Goal: Find specific page/section: Find specific page/section

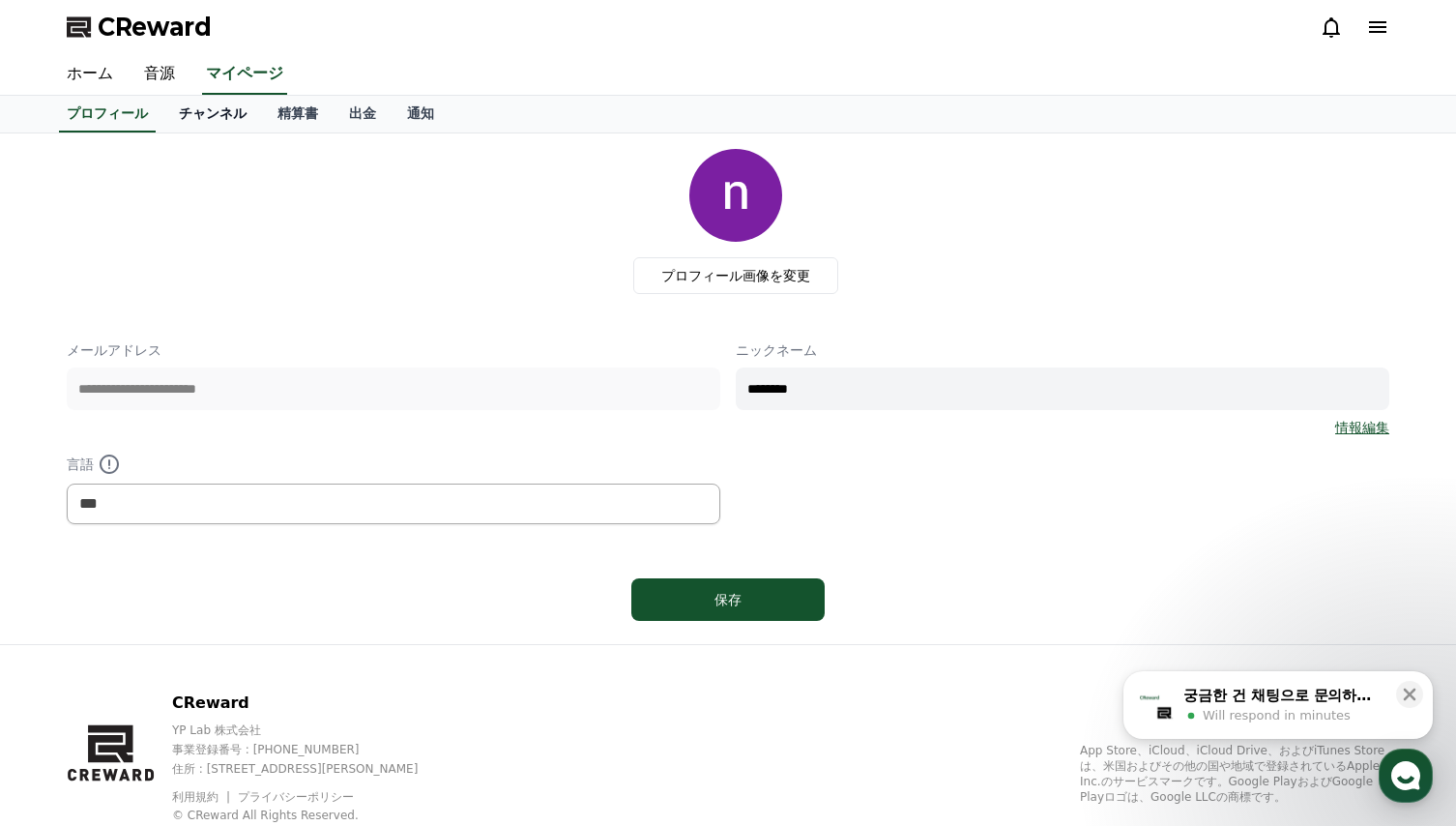
click at [171, 119] on link "チャンネル" at bounding box center [213, 114] width 99 height 36
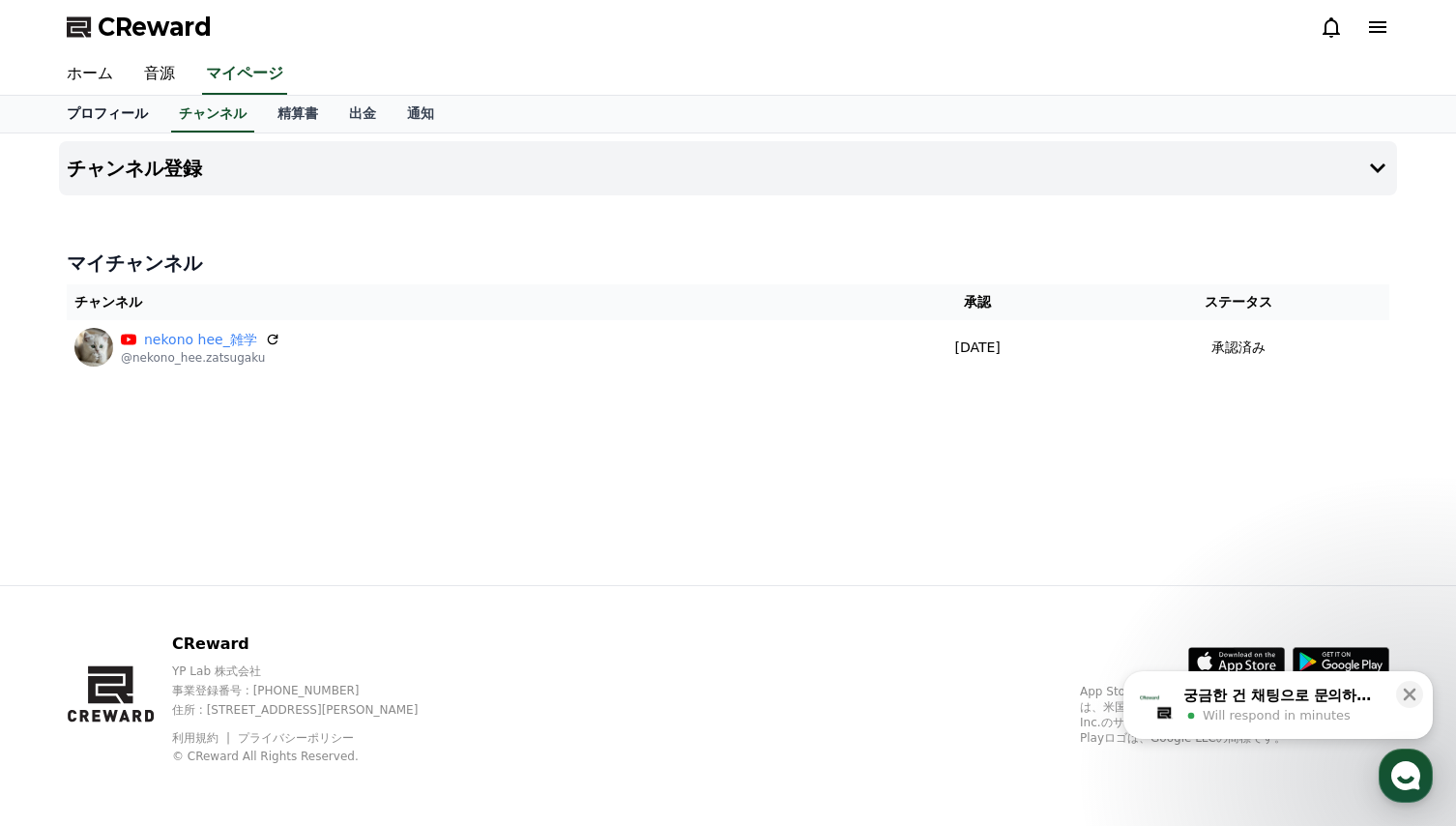
click at [101, 116] on link "プロフィール" at bounding box center [107, 114] width 112 height 36
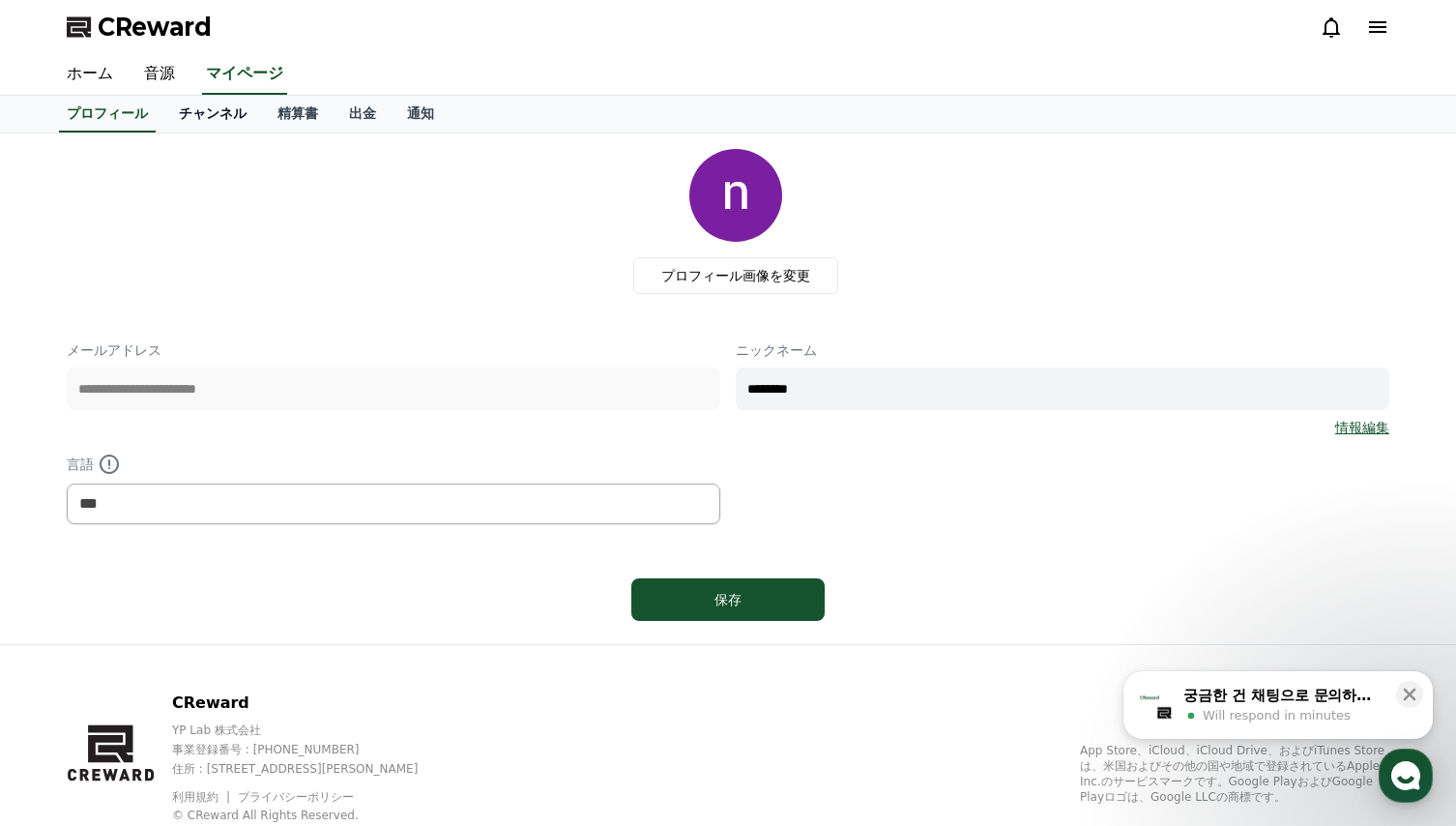
click at [179, 115] on link "チャンネル" at bounding box center [213, 114] width 99 height 36
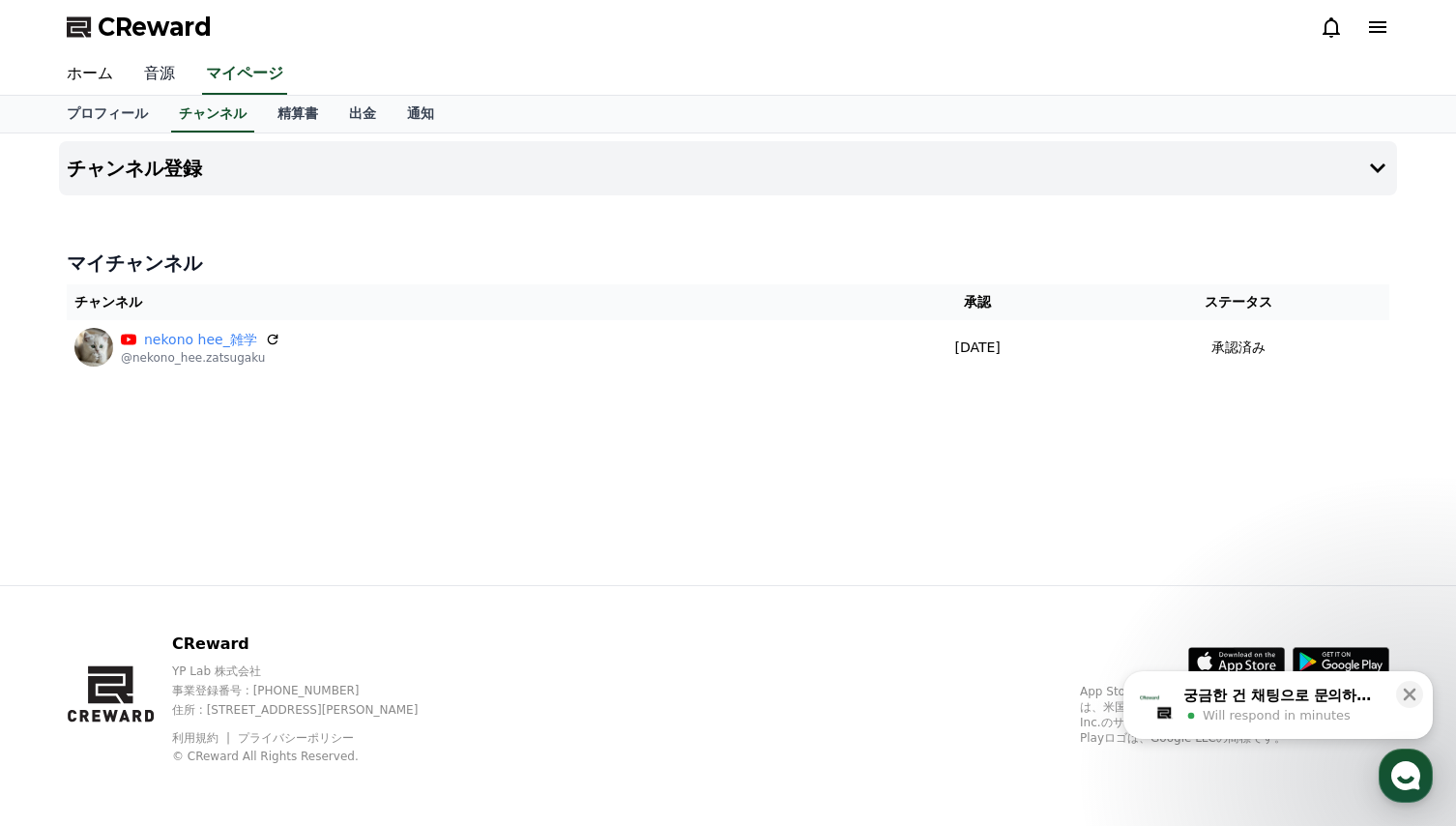
click at [148, 73] on link "音源" at bounding box center [159, 74] width 62 height 40
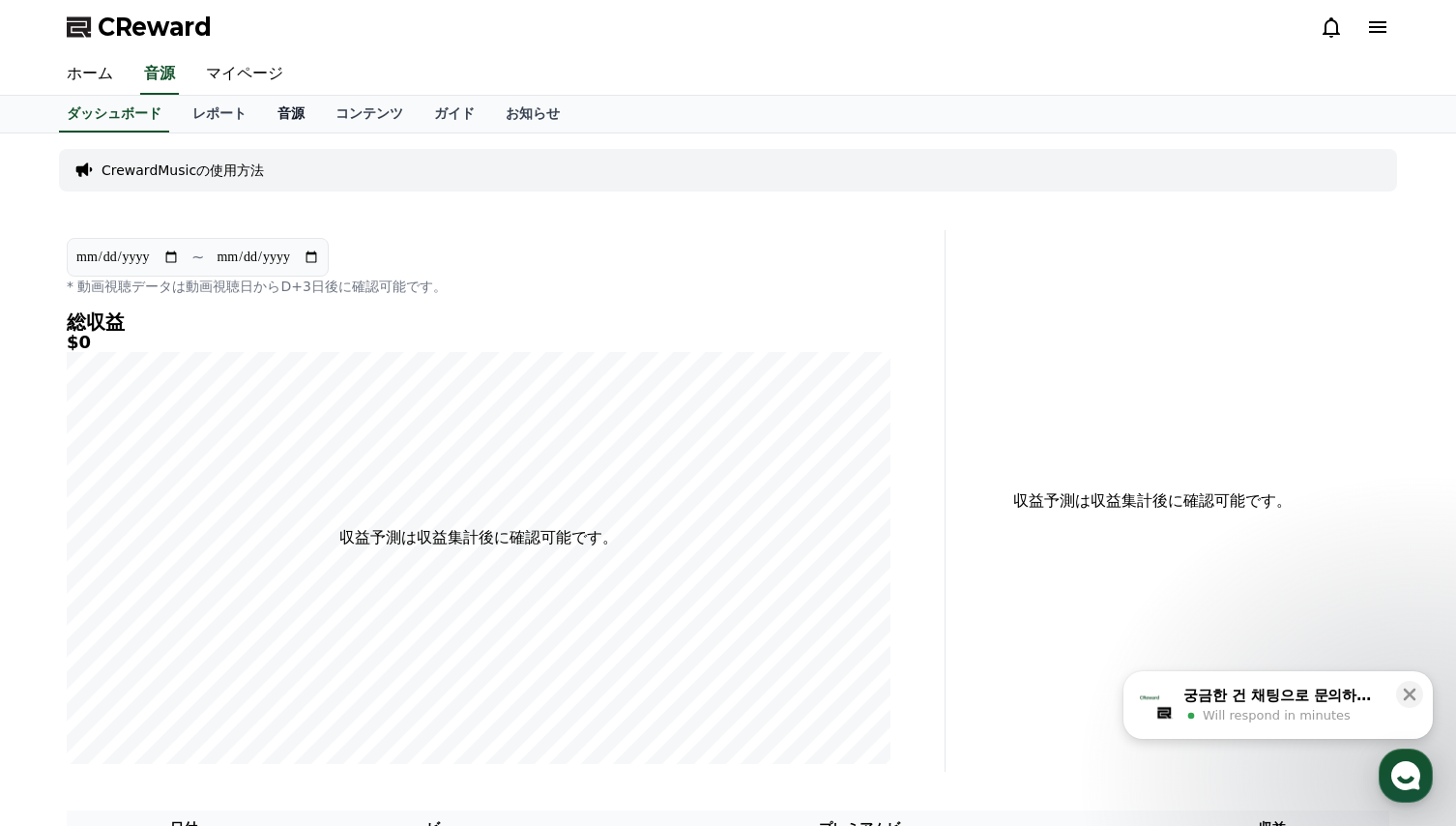
click at [262, 111] on link "音源" at bounding box center [290, 114] width 58 height 36
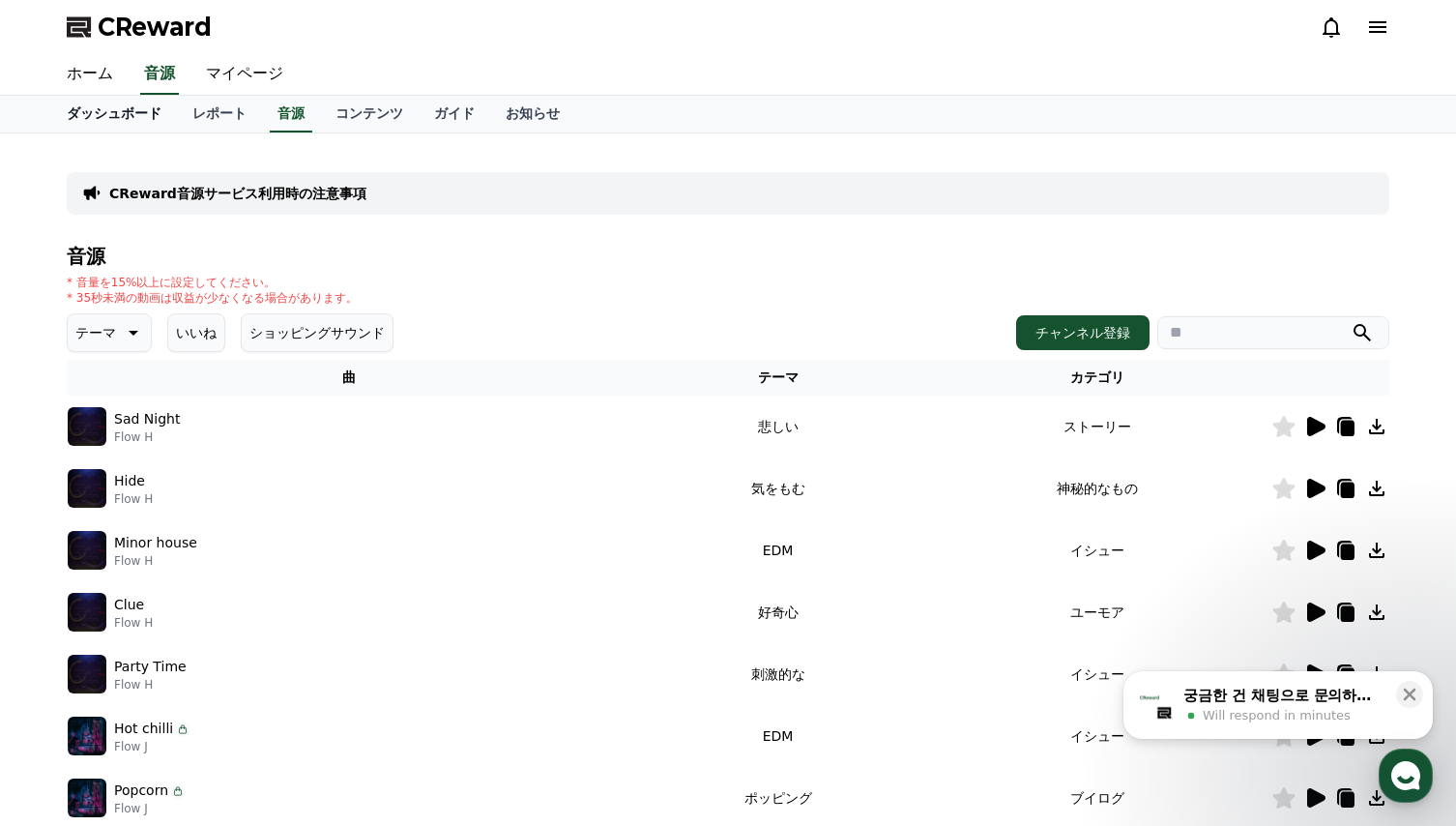
click at [95, 116] on link "ダッシュボード" at bounding box center [114, 114] width 126 height 36
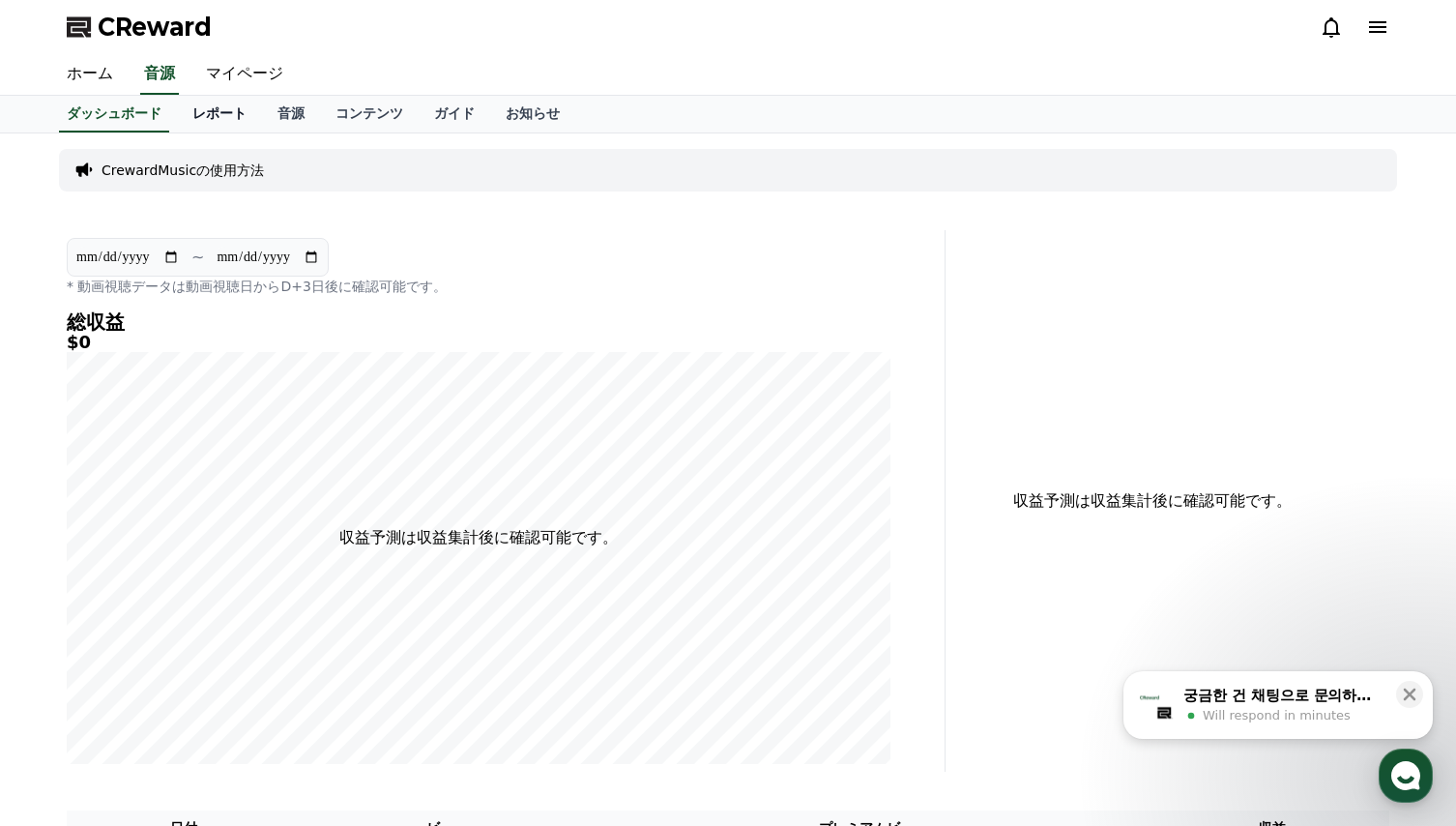
click at [195, 114] on link "レポート" at bounding box center [219, 114] width 85 height 36
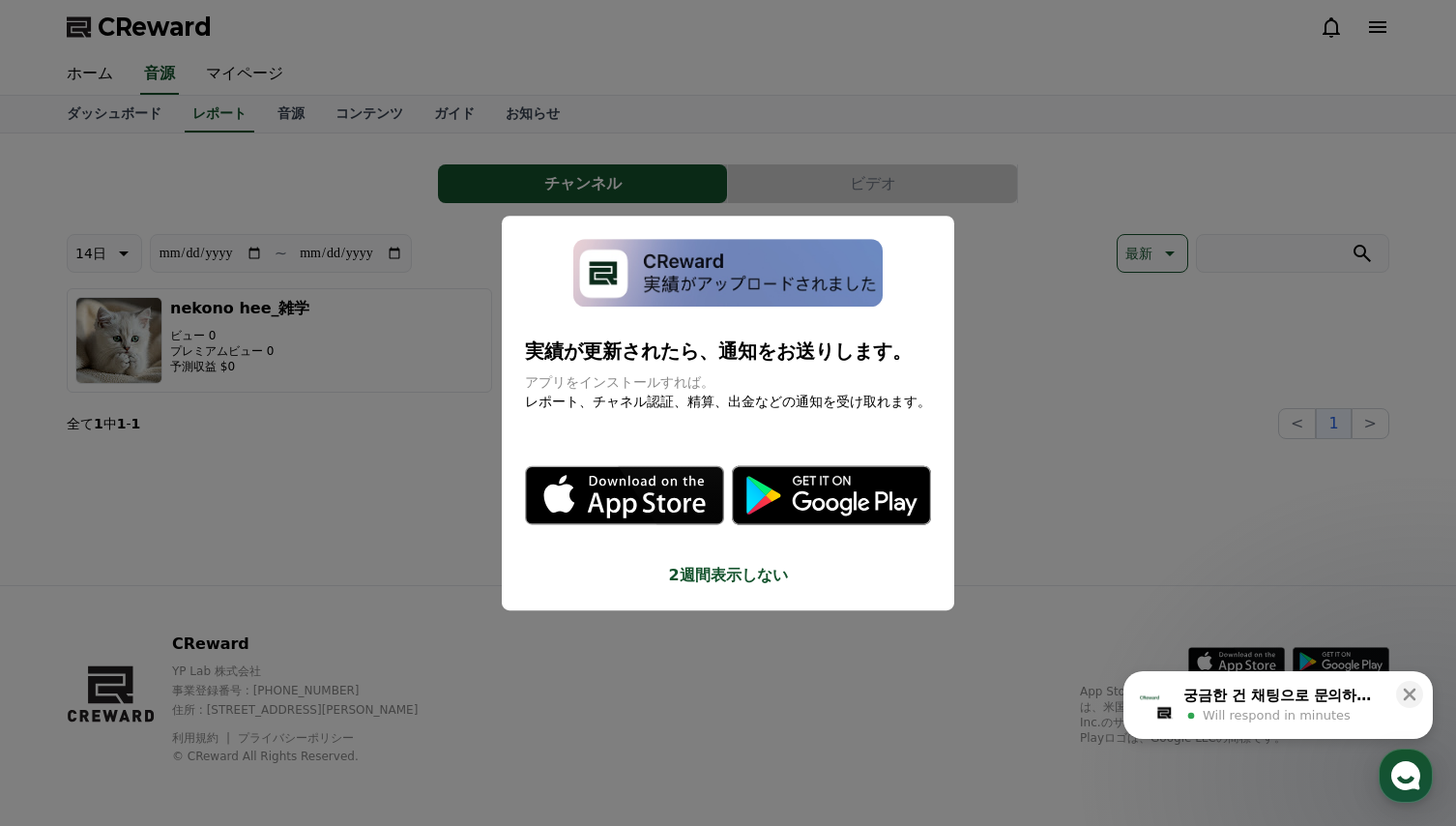
click at [253, 181] on button "close modal" at bounding box center [728, 413] width 1456 height 826
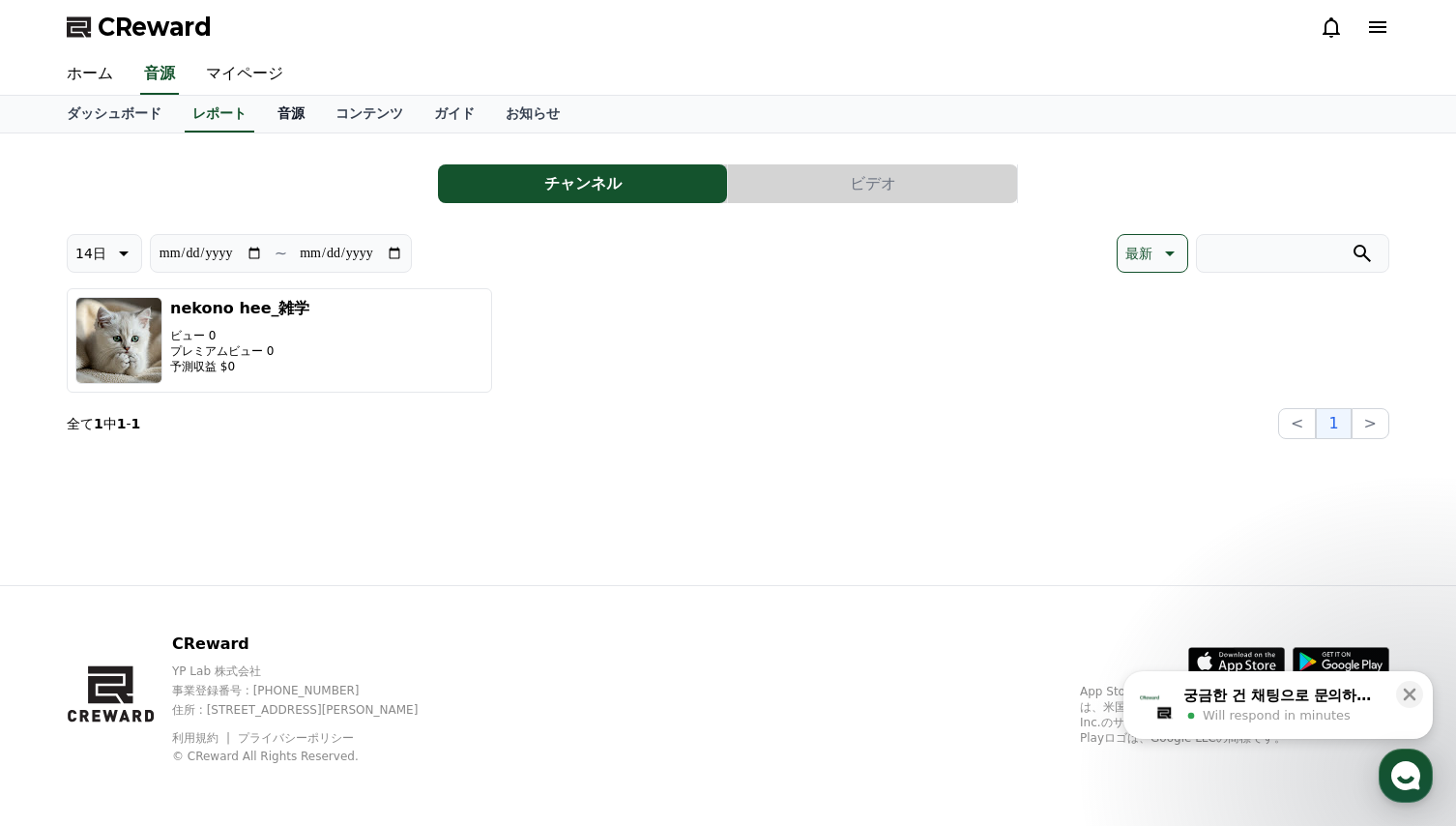
click at [262, 113] on link "音源" at bounding box center [290, 114] width 58 height 36
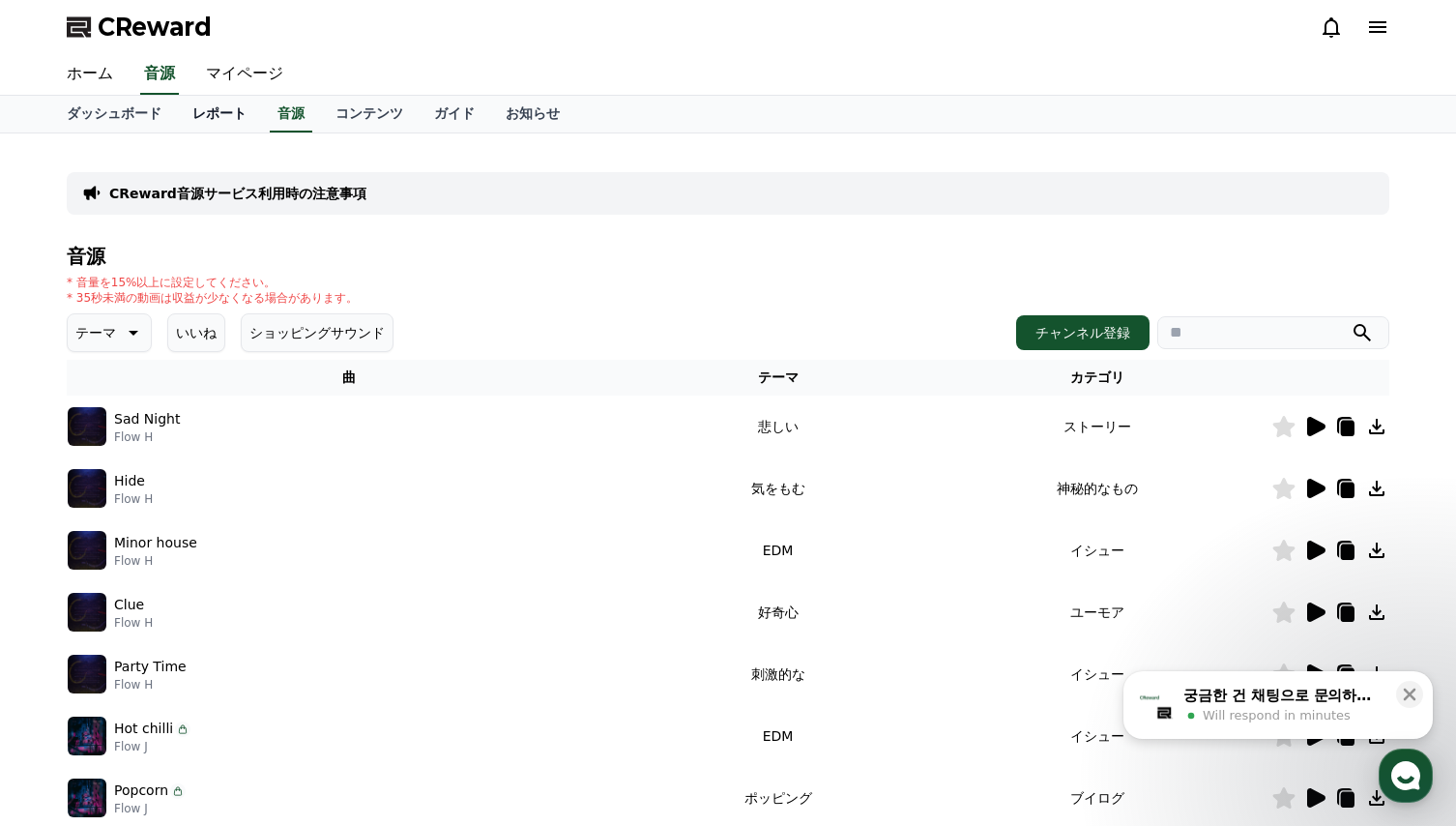
click at [193, 113] on link "レポート" at bounding box center [219, 114] width 85 height 36
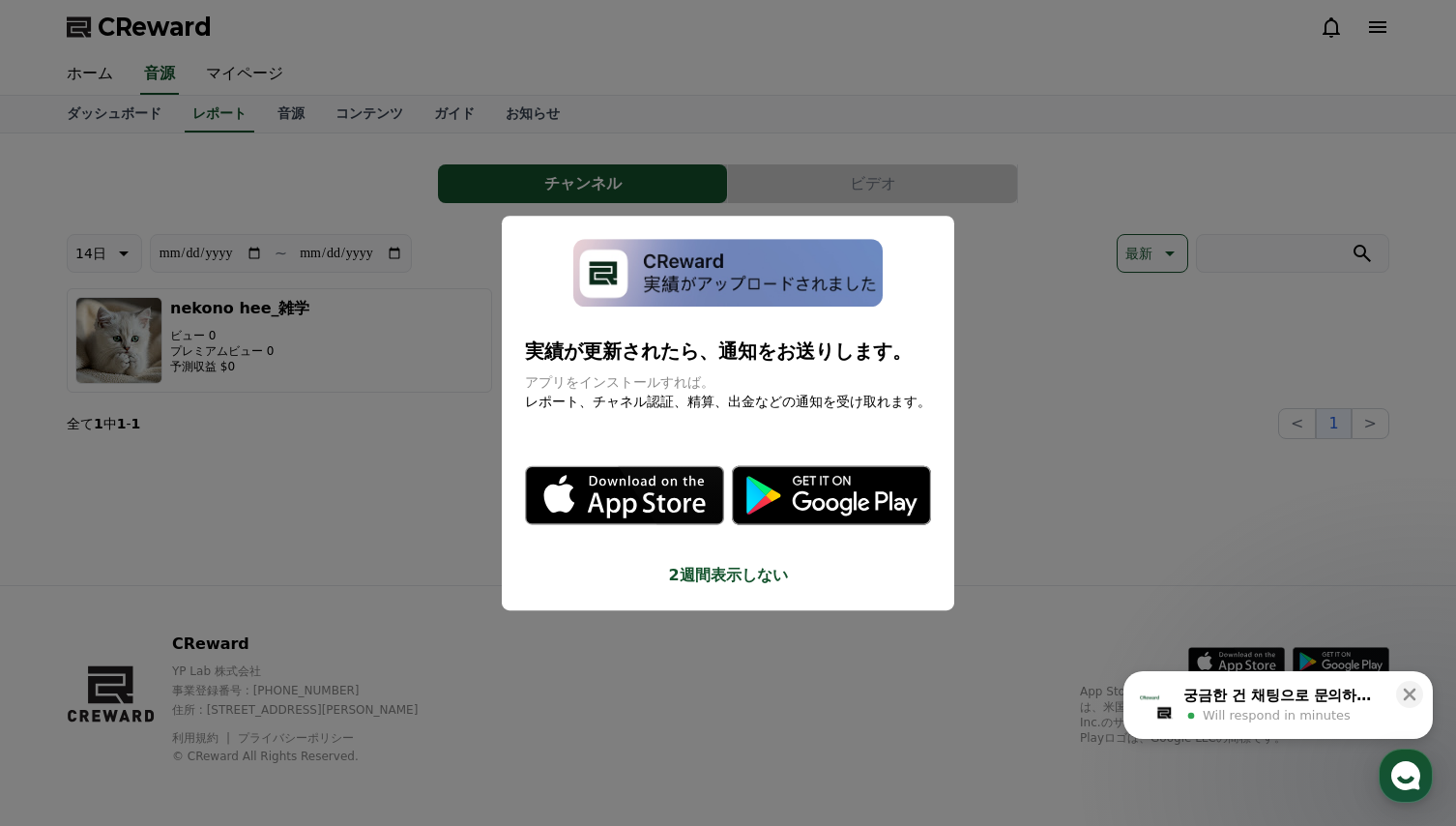
click at [157, 165] on button "close modal" at bounding box center [728, 413] width 1456 height 826
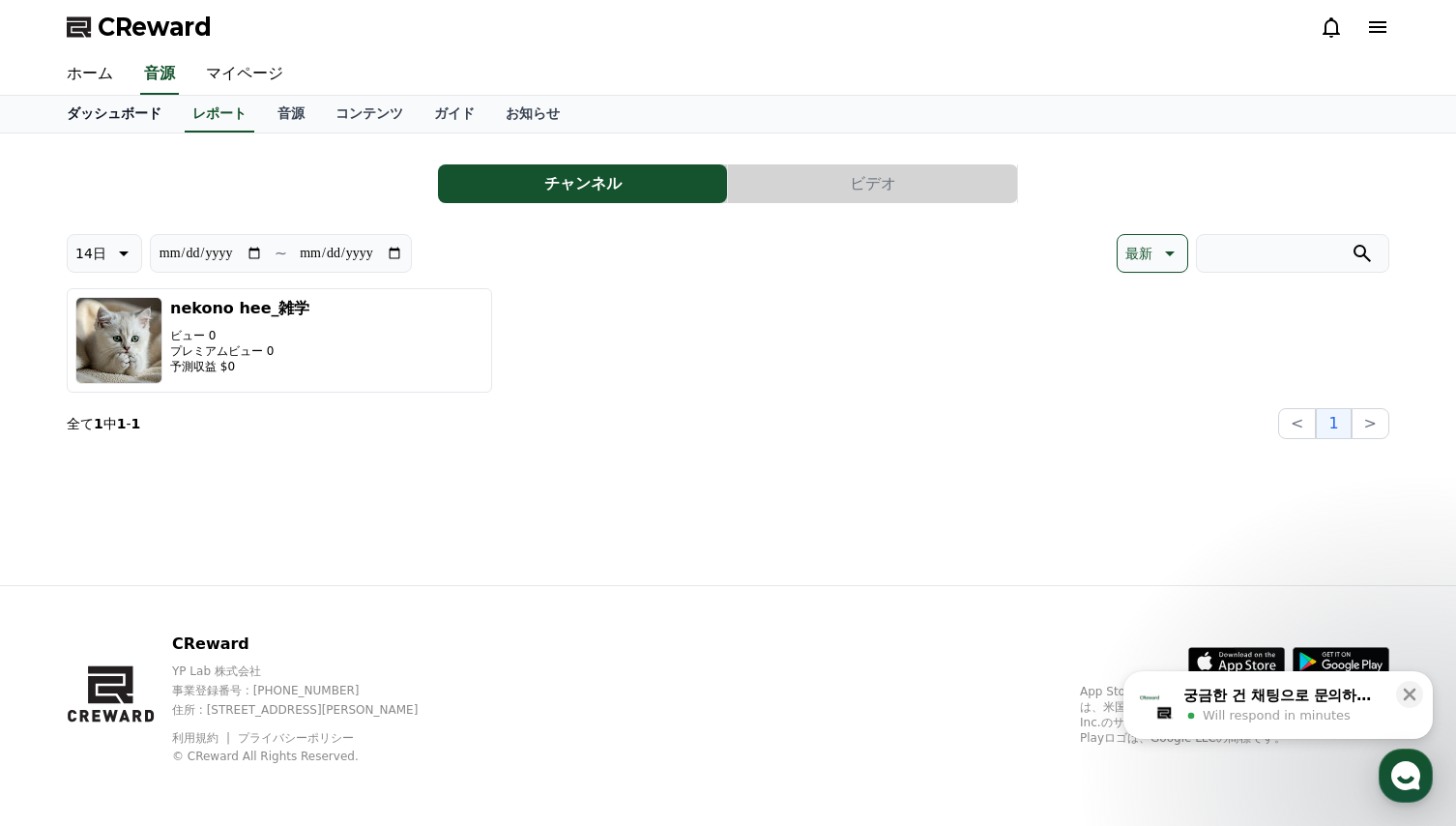
click at [101, 111] on link "ダッシュボード" at bounding box center [114, 114] width 126 height 36
